Goal: Communication & Community: Participate in discussion

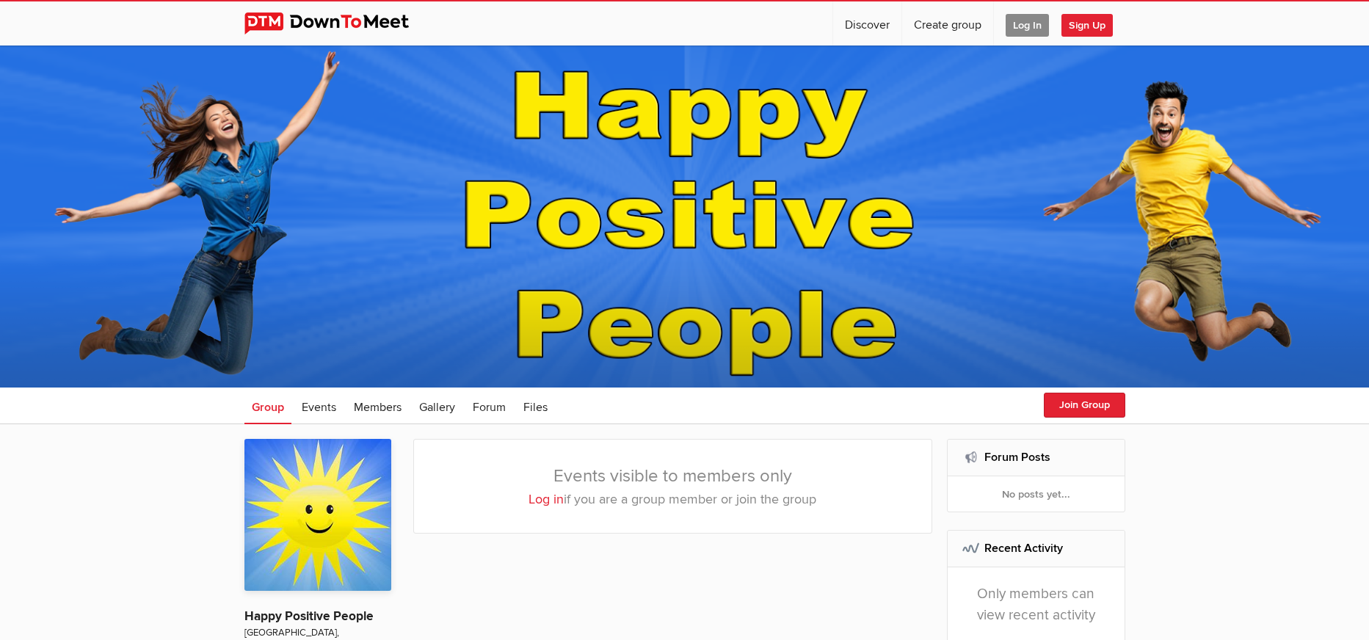
click at [1022, 21] on span "Log In" at bounding box center [1027, 25] width 43 height 23
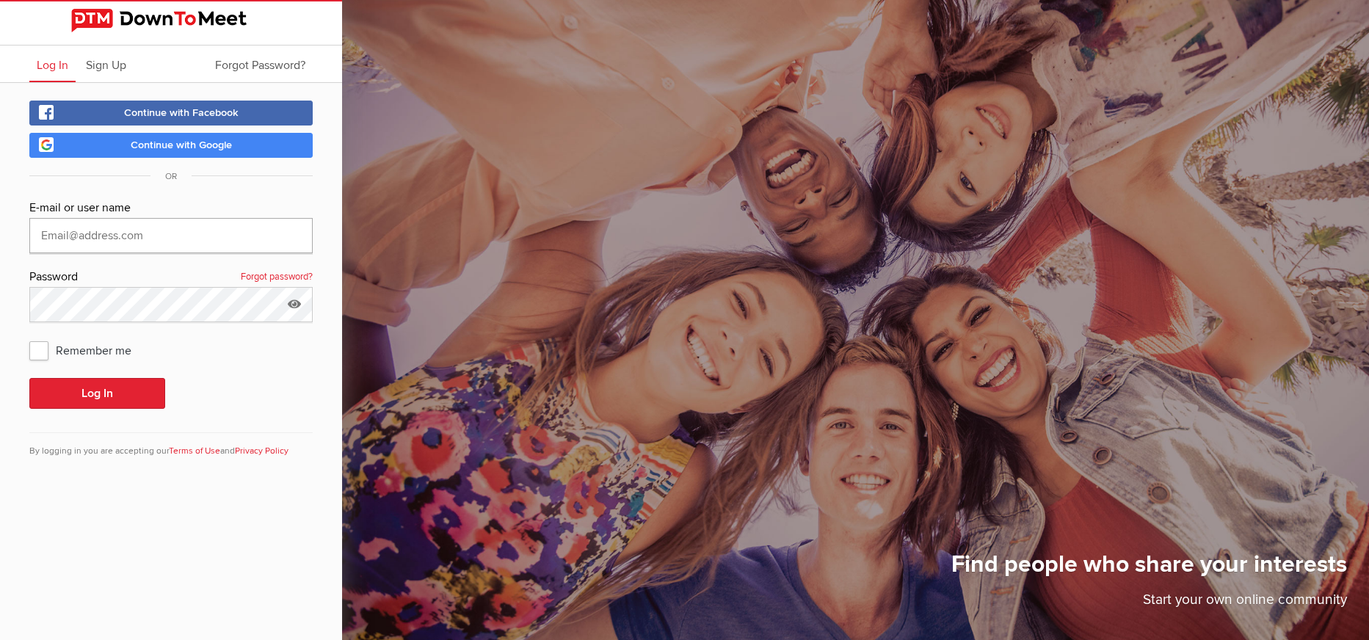
type input "[PERSON_NAME][EMAIL_ADDRESS][DOMAIN_NAME]"
click at [233, 107] on span "Continue with Facebook" at bounding box center [181, 112] width 115 height 12
click at [100, 394] on button "Log In" at bounding box center [97, 393] width 136 height 31
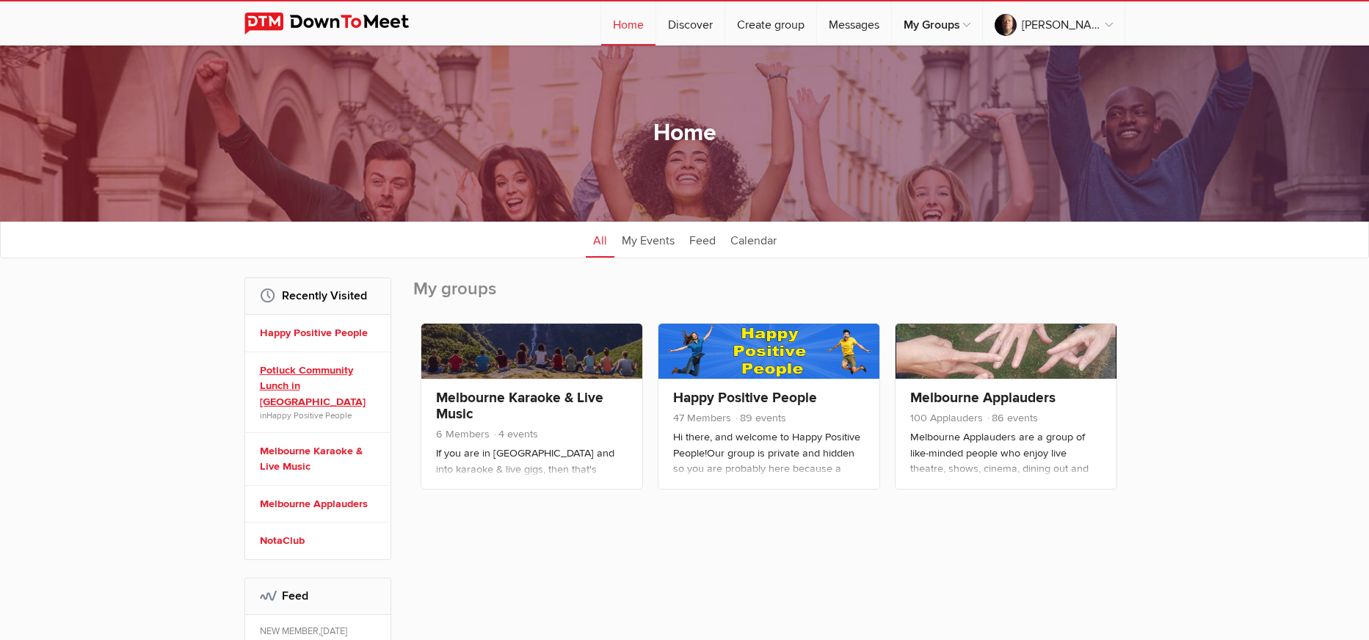
click at [306, 367] on link "Potluck Community Lunch in [GEOGRAPHIC_DATA]" at bounding box center [320, 387] width 120 height 48
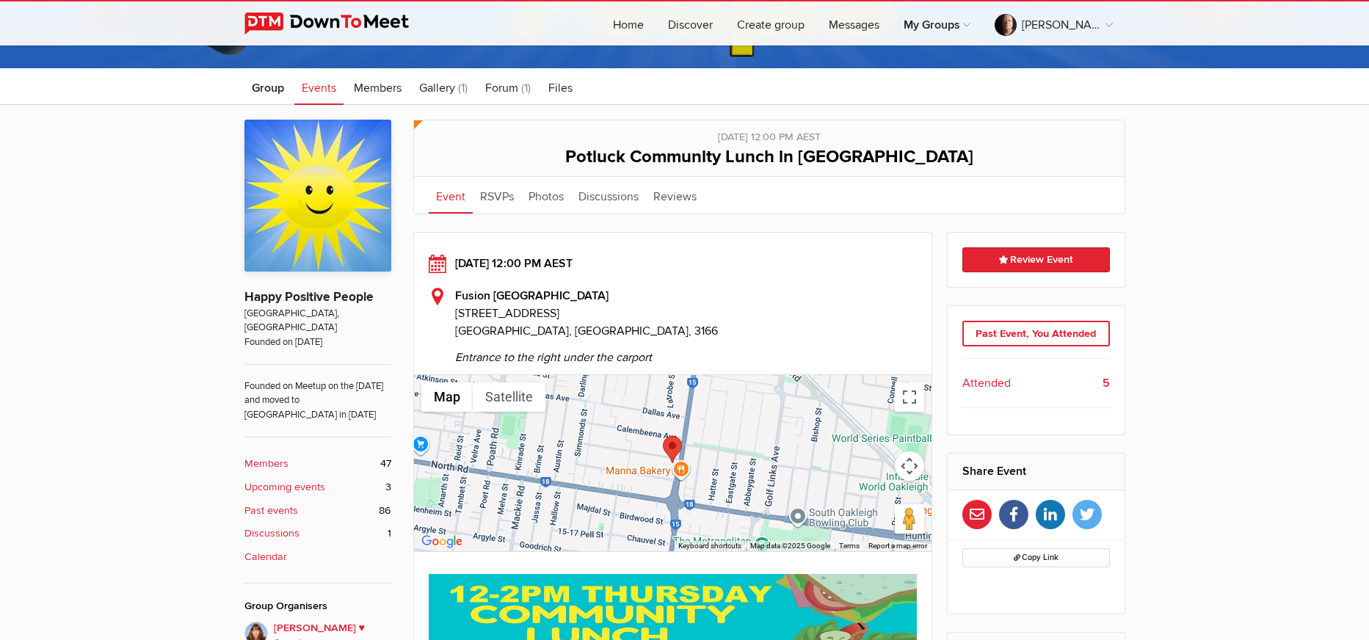
scroll to position [294, 0]
